Goal: Check status: Check status

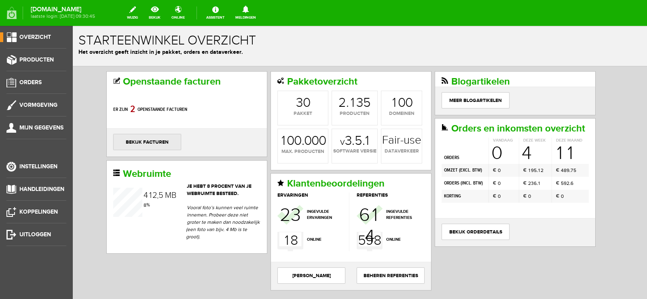
click at [151, 139] on link "bekijk facturen" at bounding box center [147, 142] width 68 height 16
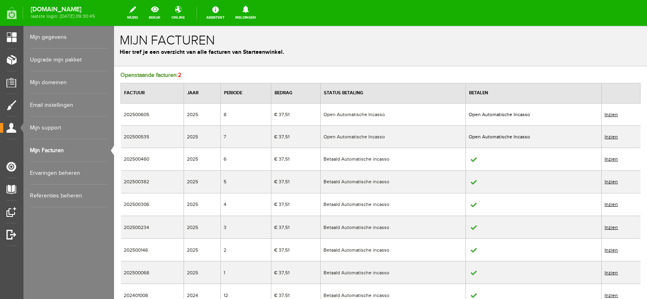
click at [606, 136] on link "Inzien" at bounding box center [611, 137] width 13 height 6
click at [608, 113] on link "Inzien" at bounding box center [611, 115] width 13 height 6
